Goal: Navigation & Orientation: Find specific page/section

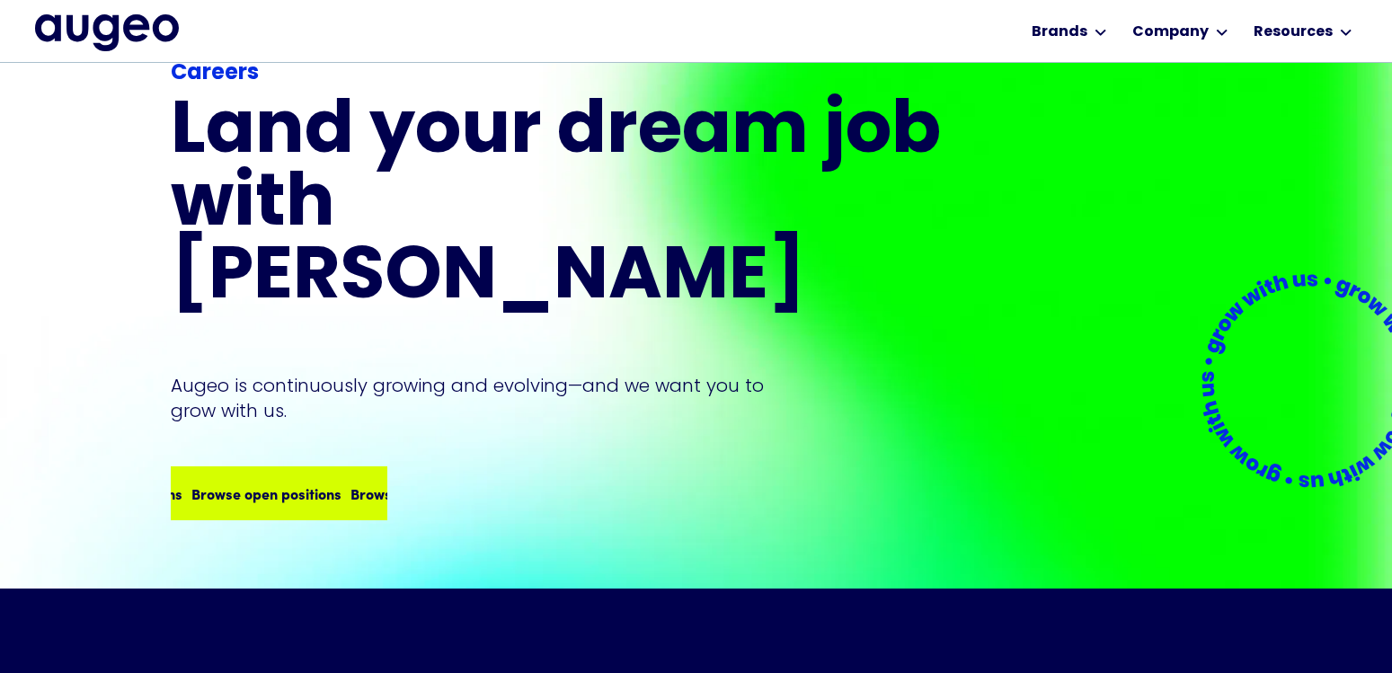
scroll to position [110, 0]
click at [325, 468] on div "Browse open positions Browse open positions Browse open positions Browse open p…" at bounding box center [278, 493] width 213 height 50
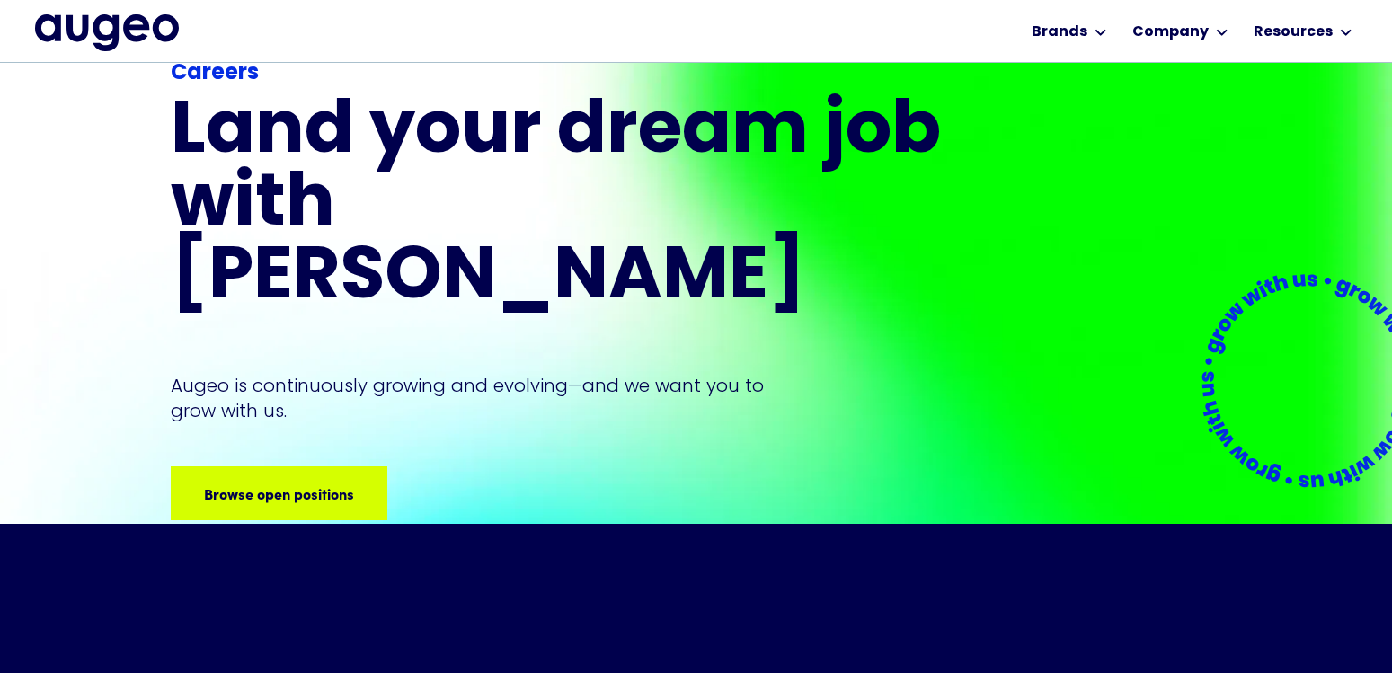
scroll to position [174, 0]
click at [348, 482] on div "Browse open positions" at bounding box center [423, 493] width 150 height 22
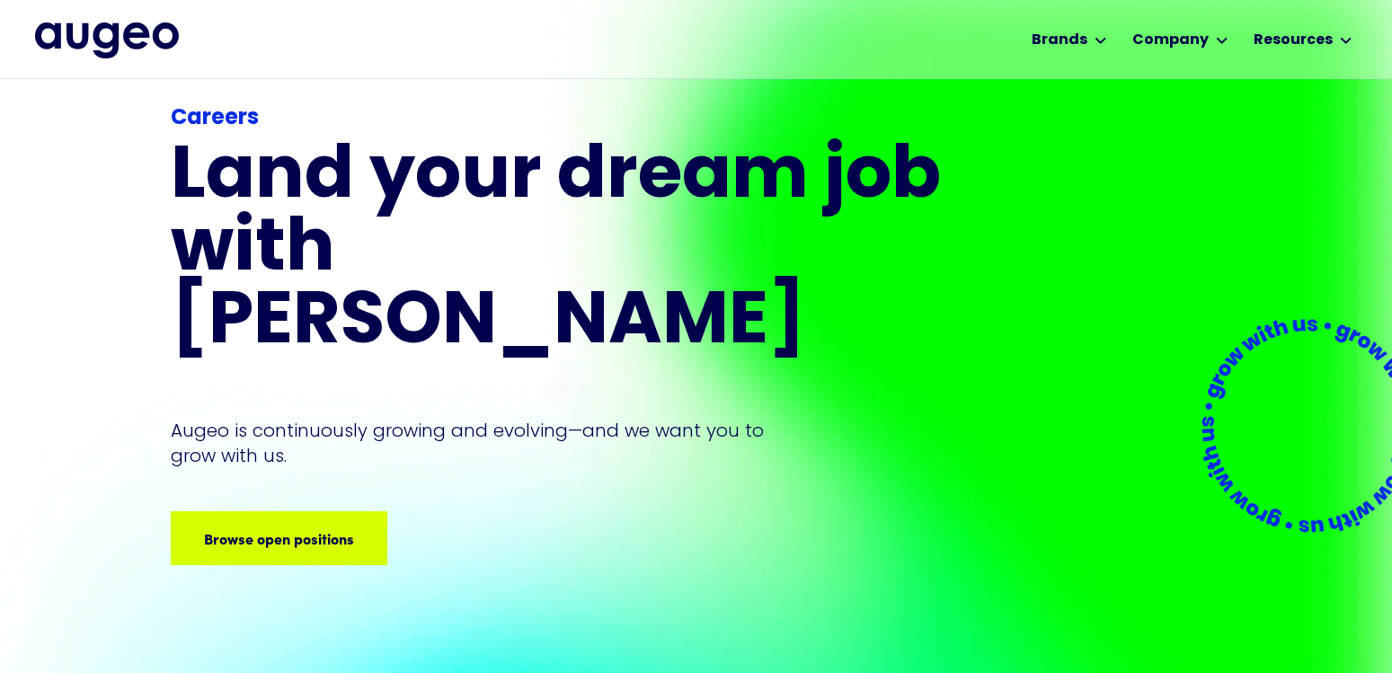
scroll to position [30, 0]
